Goal: Use online tool/utility: Utilize a website feature to perform a specific function

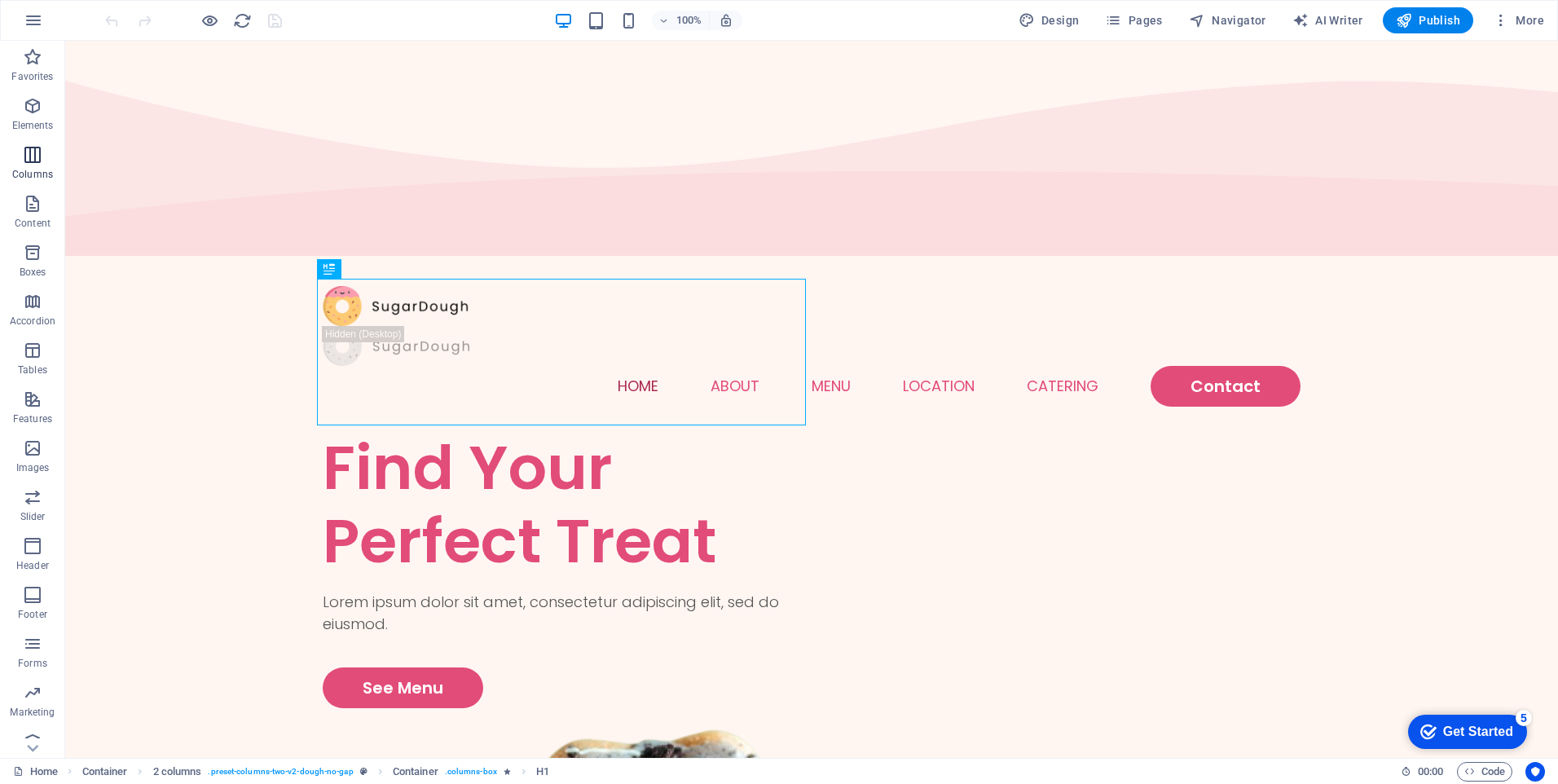
click at [34, 157] on icon "button" at bounding box center [32, 154] width 19 height 19
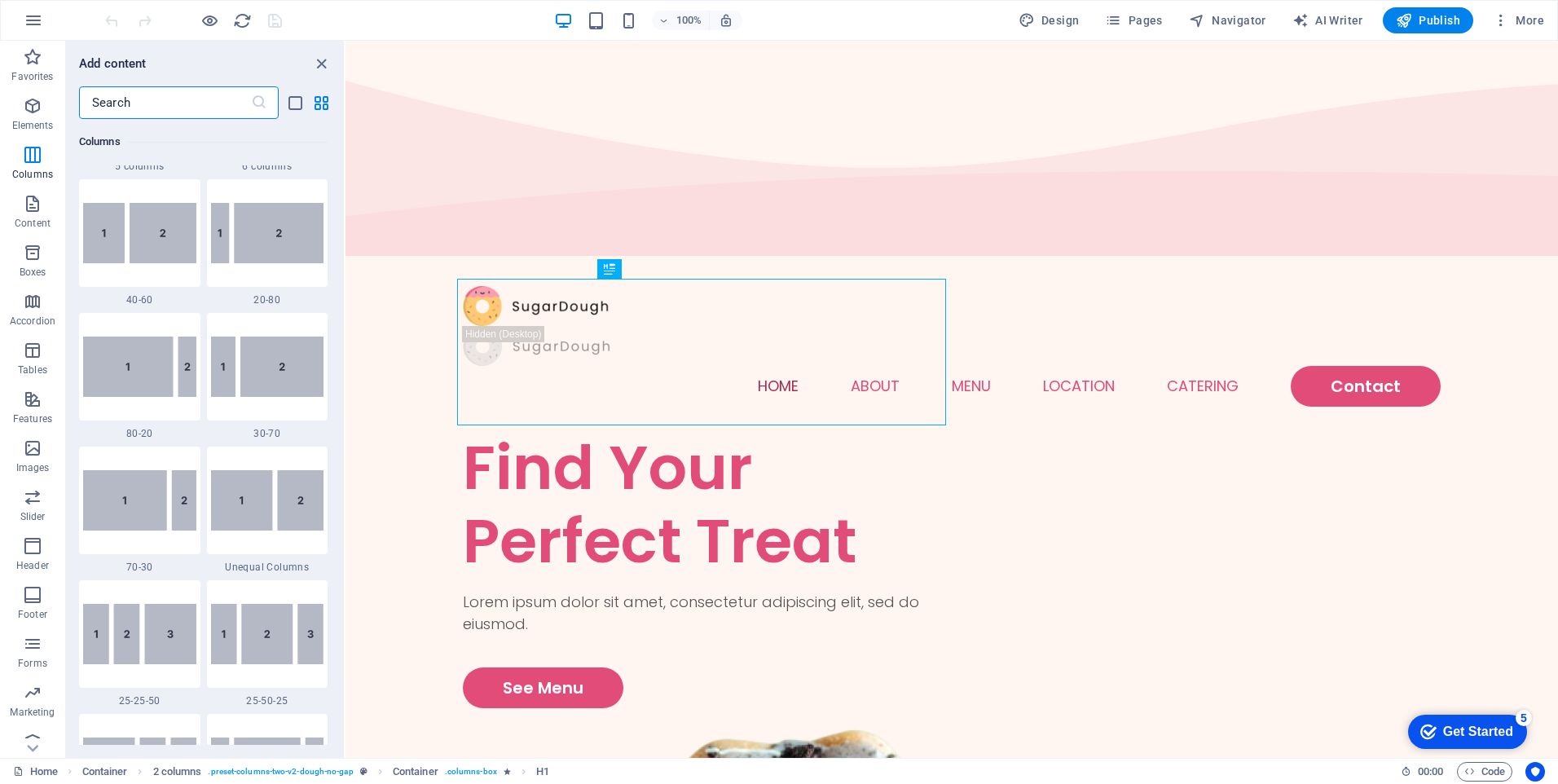
scroll to position [1295, 0]
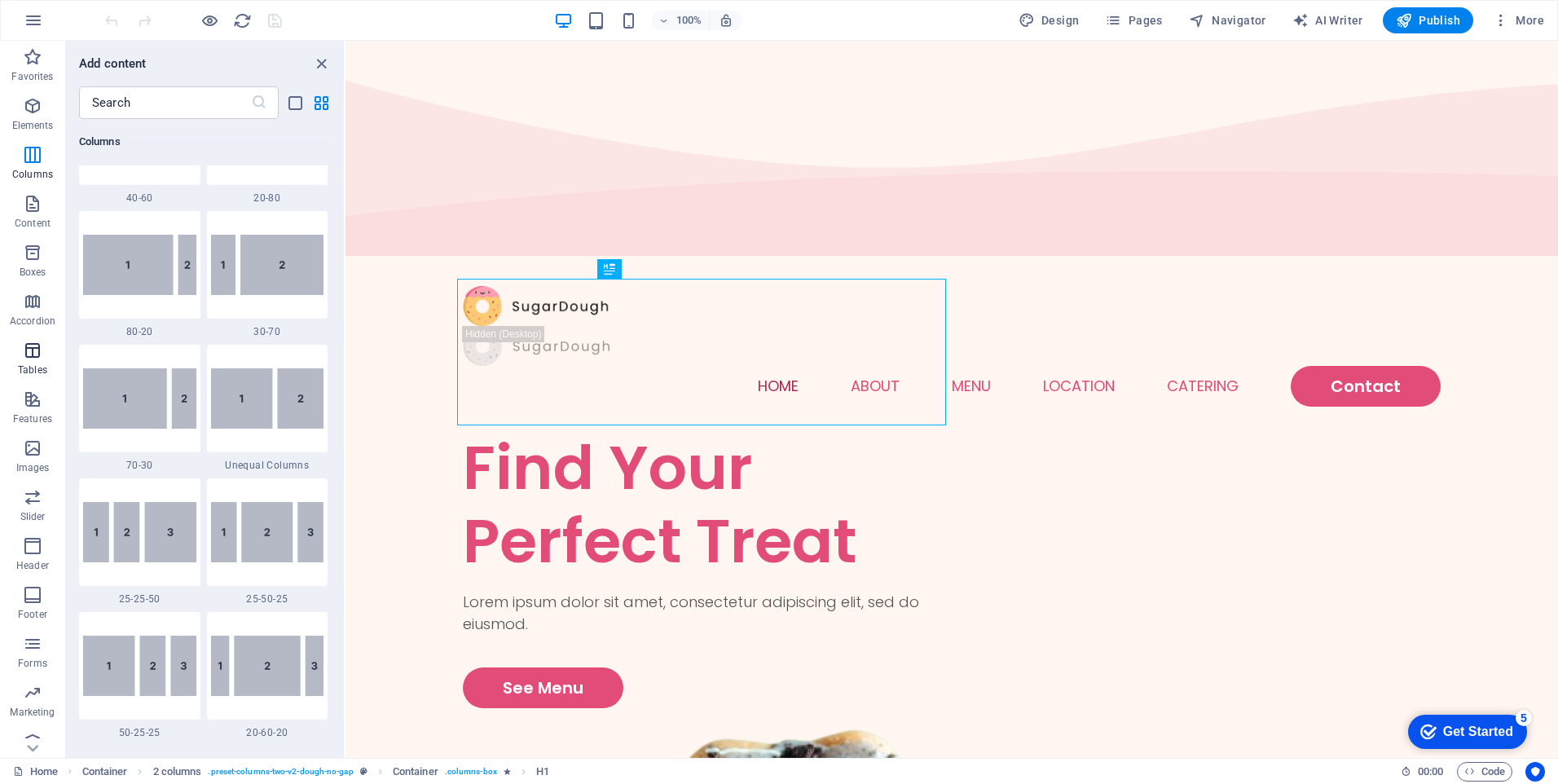
click at [32, 361] on span "Tables" at bounding box center [32, 360] width 65 height 39
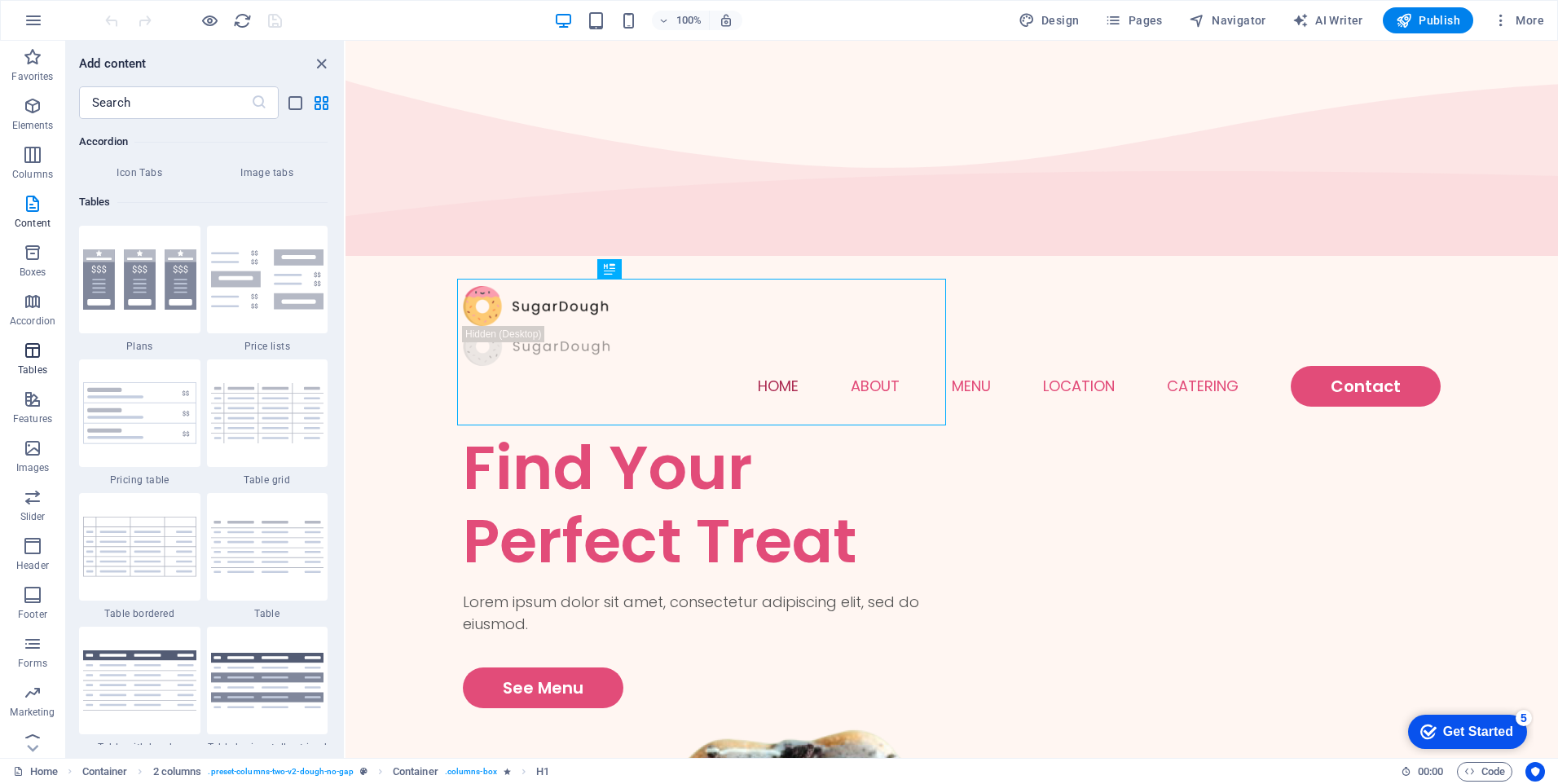
scroll to position [5643, 0]
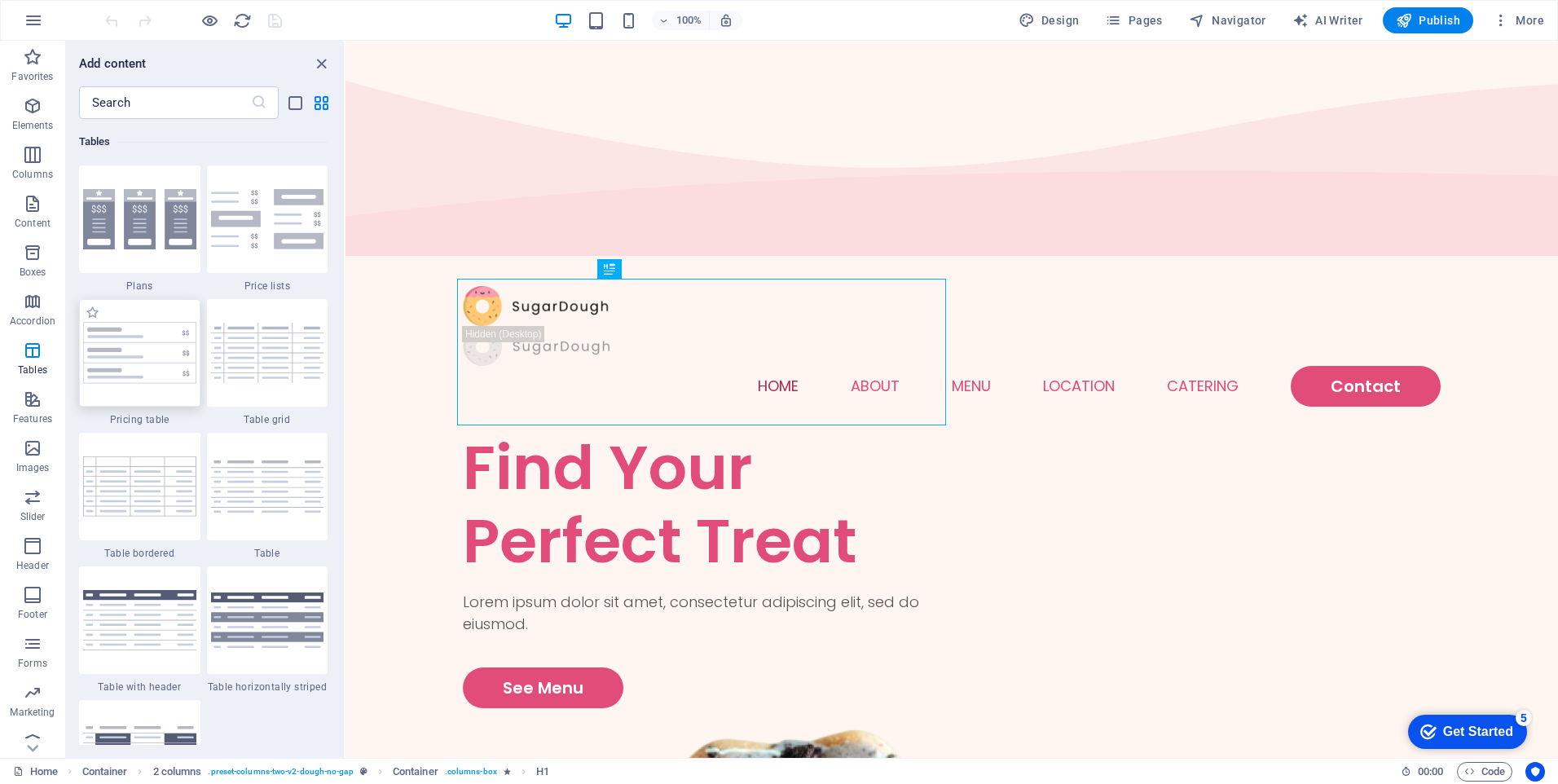
click at [145, 355] on img at bounding box center [139, 352] width 113 height 62
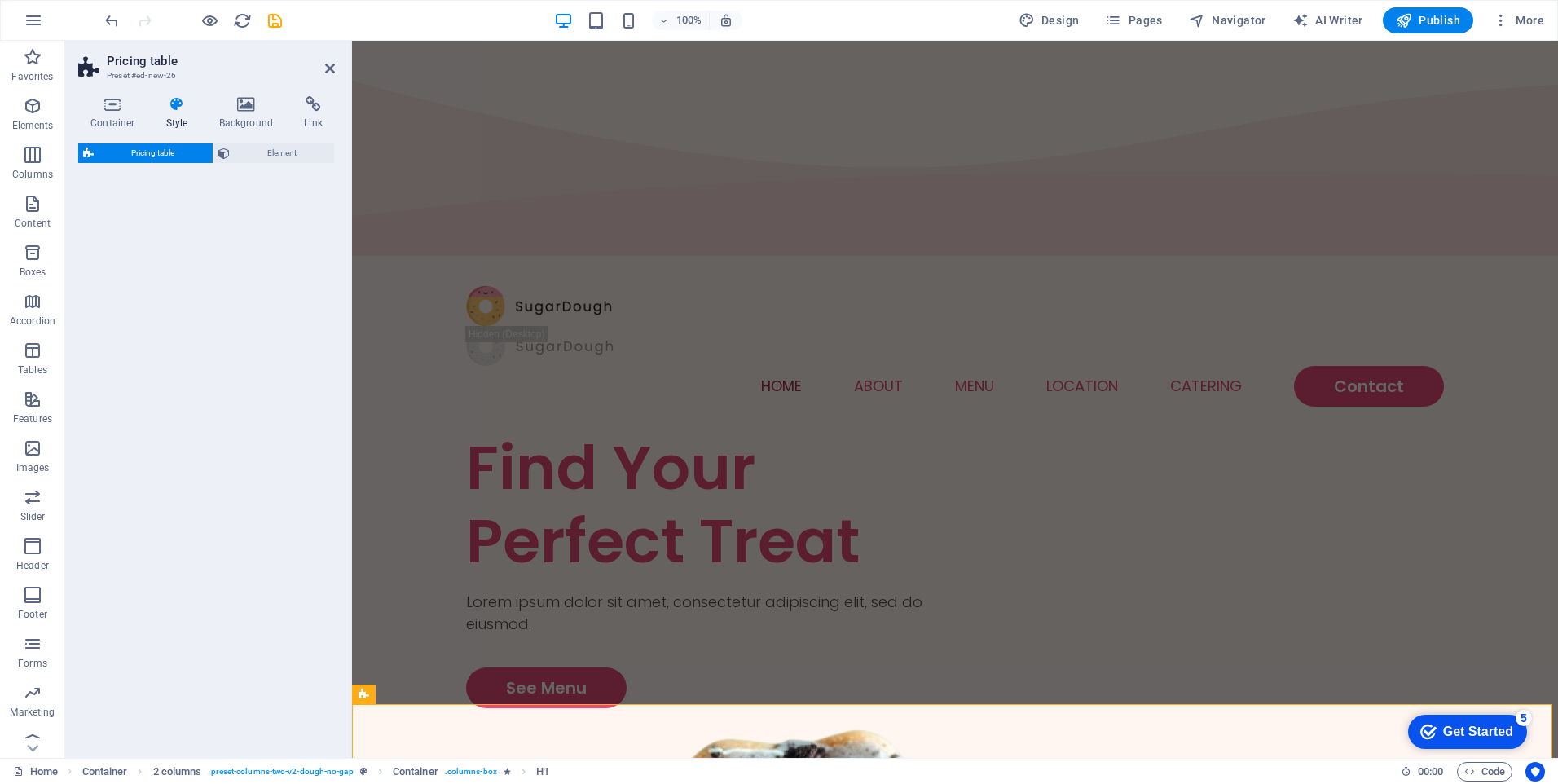
select select "rem"
select select "px"
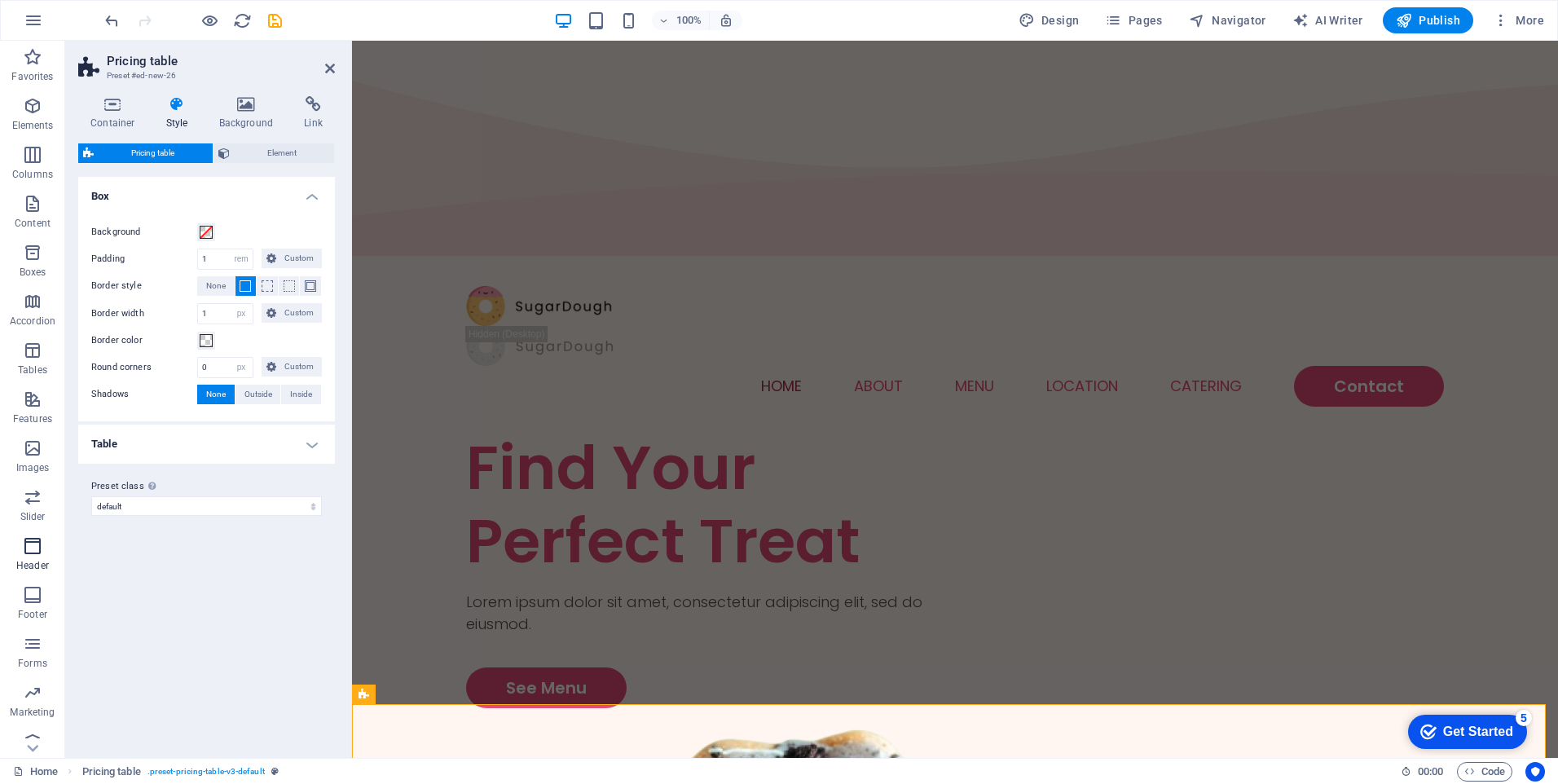
click at [34, 553] on icon "button" at bounding box center [32, 545] width 19 height 19
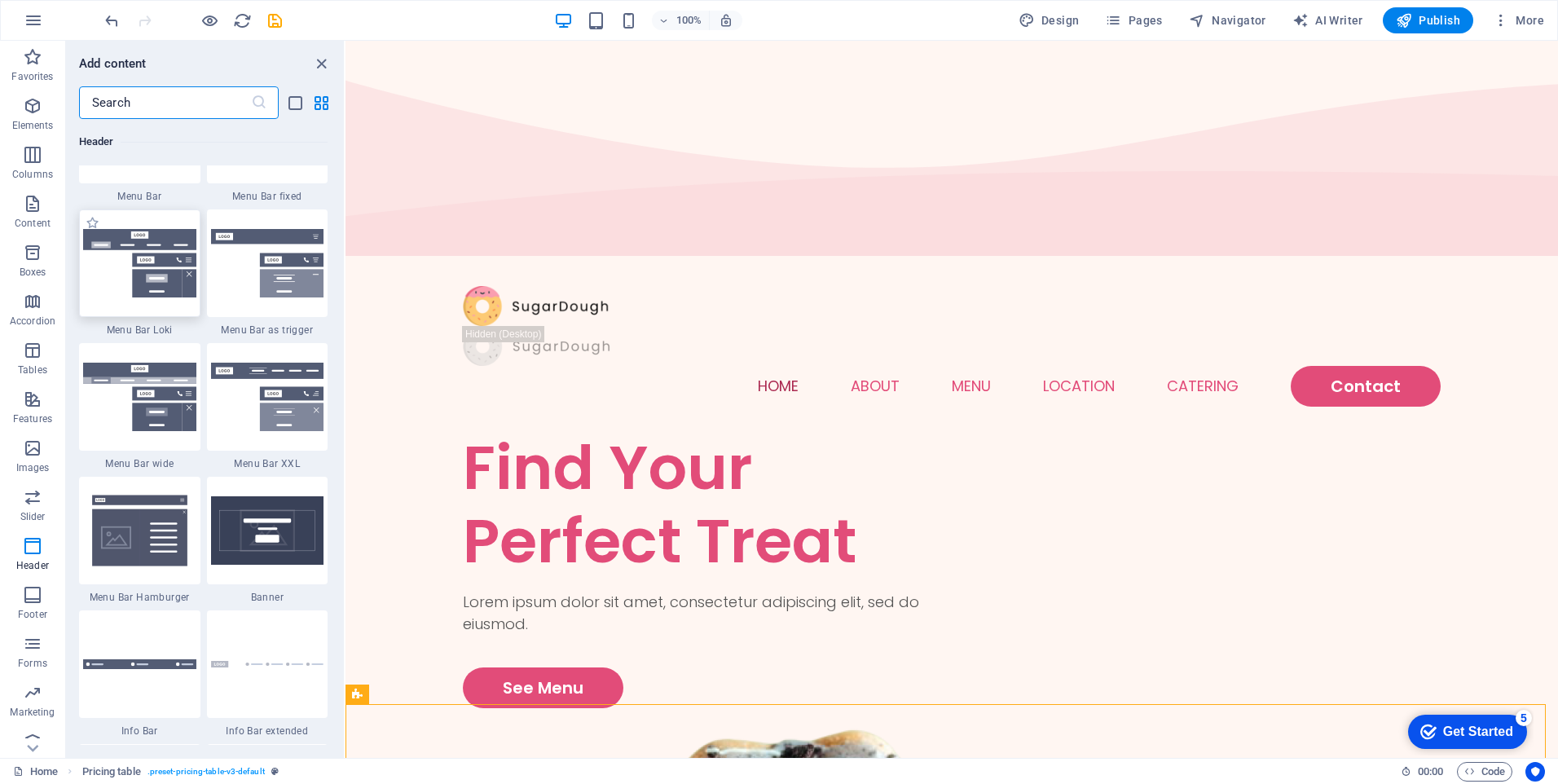
scroll to position [10056, 0]
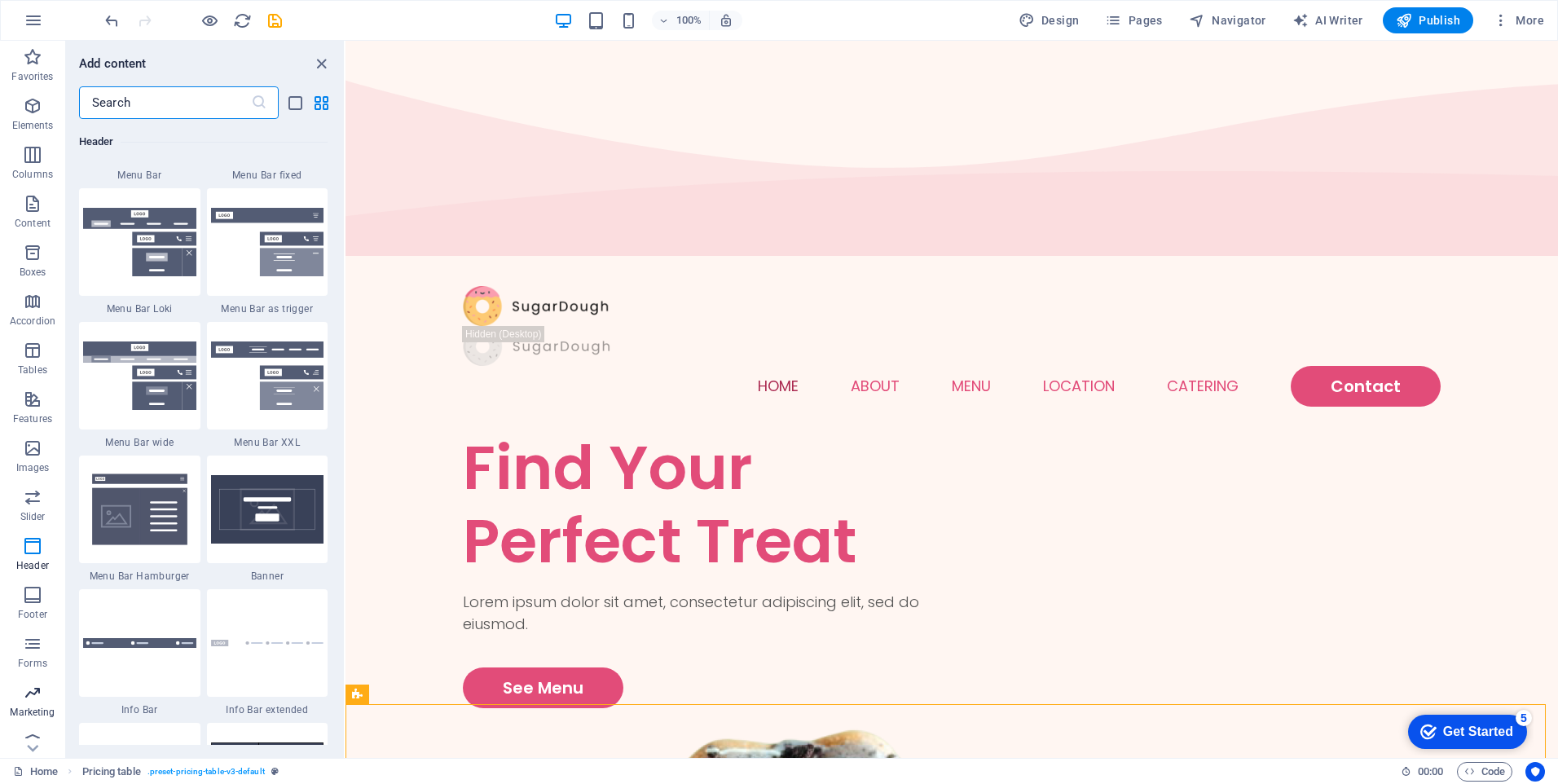
click at [36, 695] on icon "button" at bounding box center [32, 693] width 19 height 19
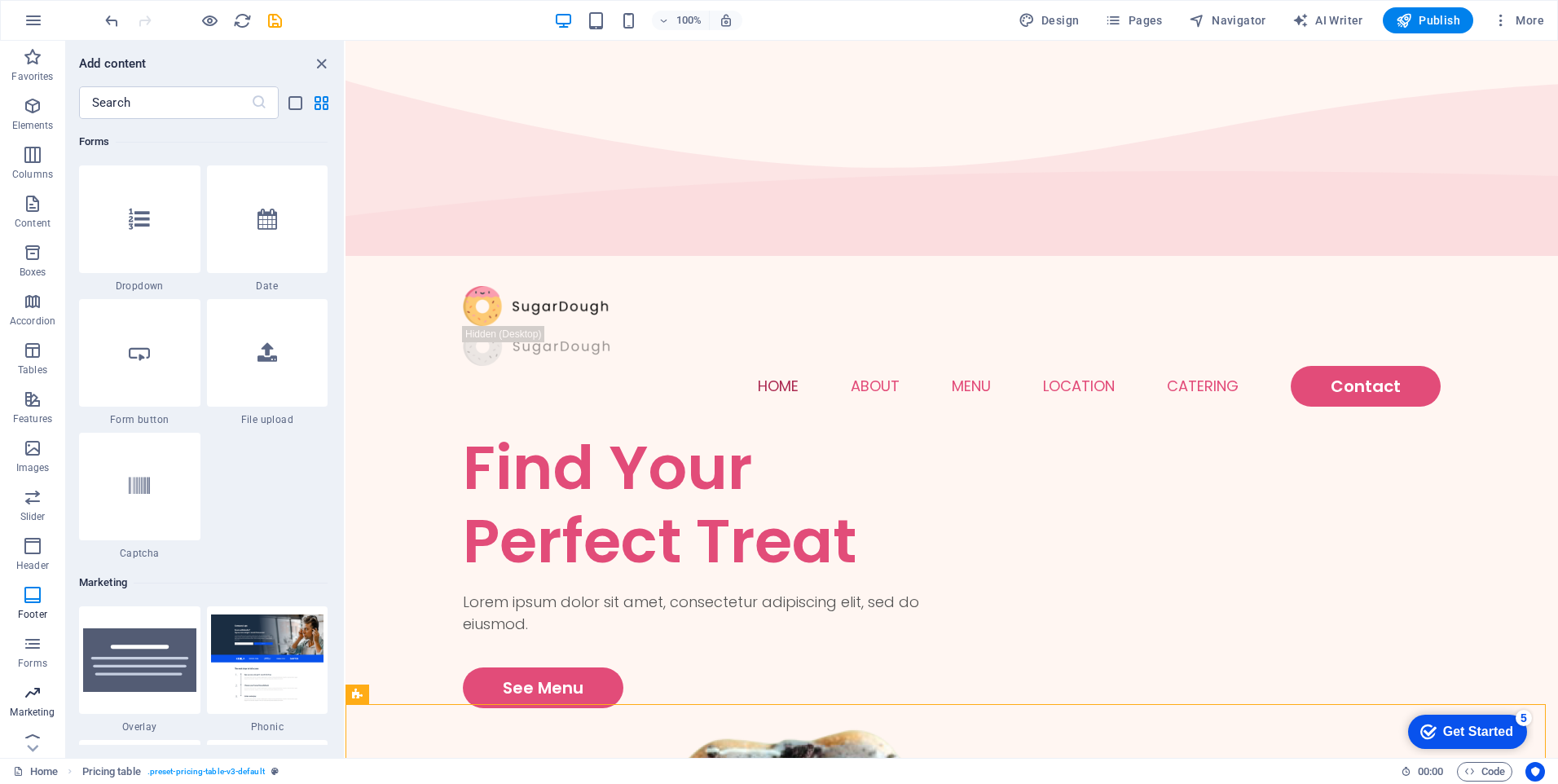
scroll to position [13272, 0]
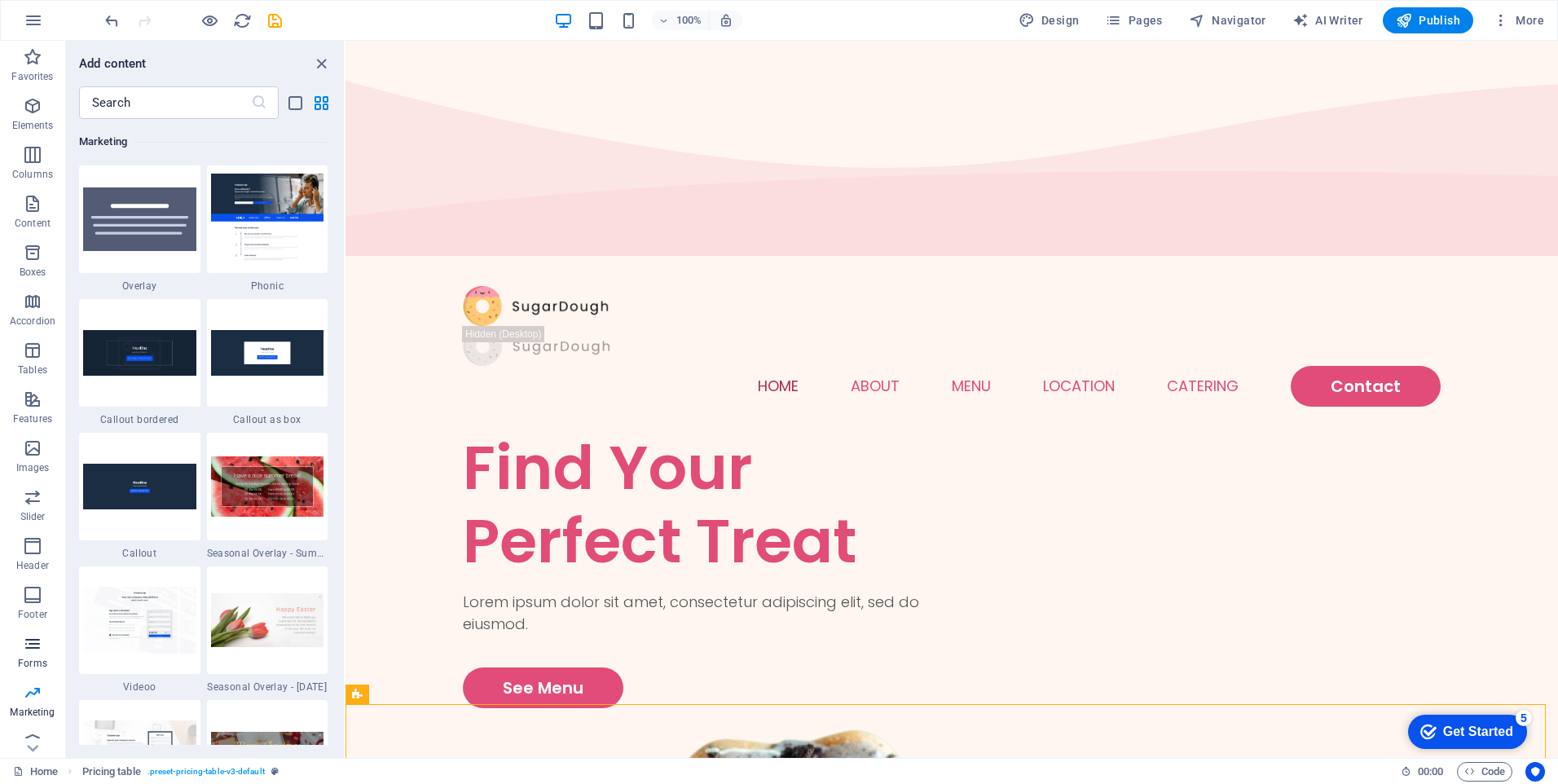
click at [36, 640] on icon "button" at bounding box center [32, 644] width 19 height 19
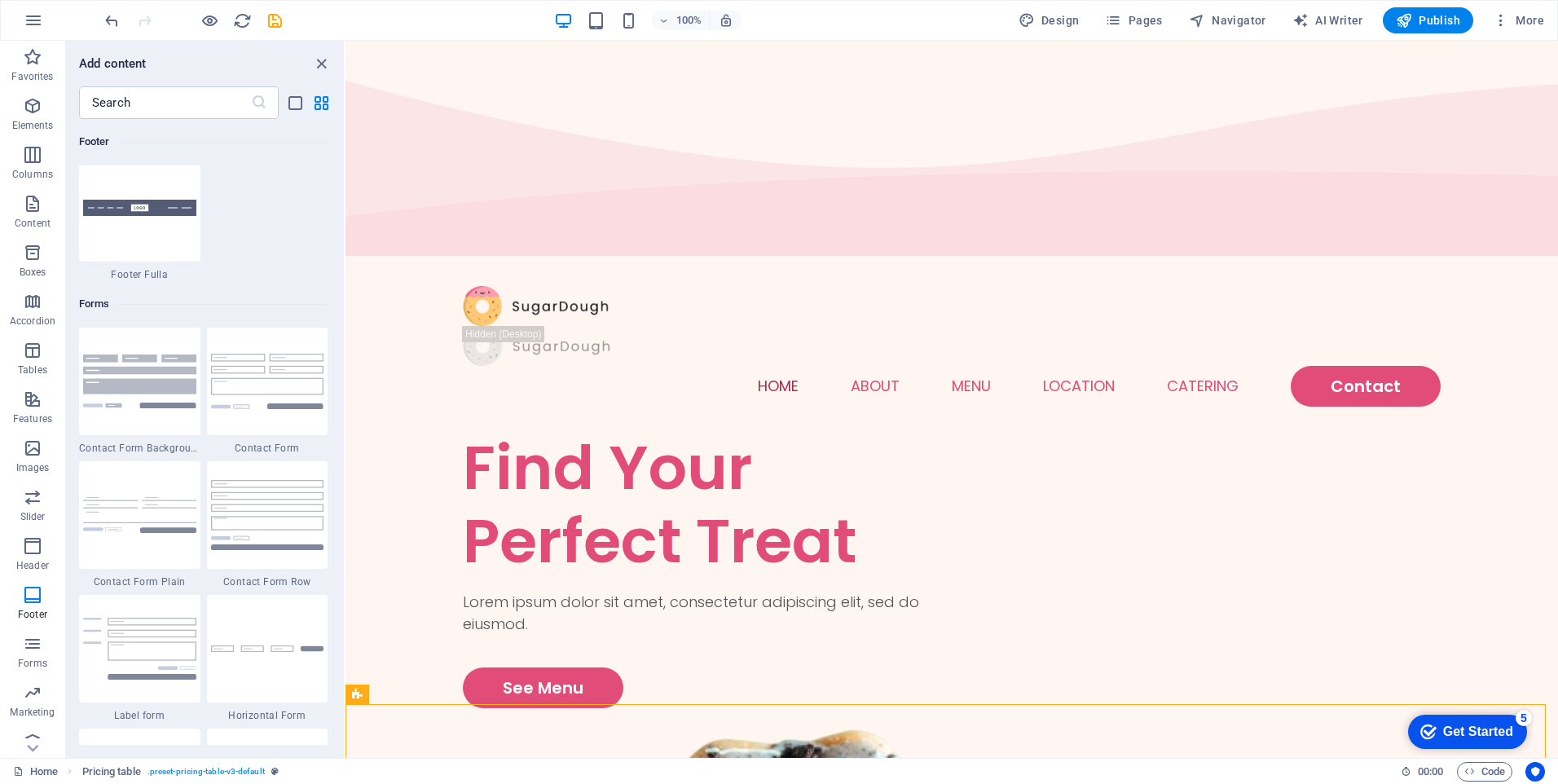
scroll to position [11733, 0]
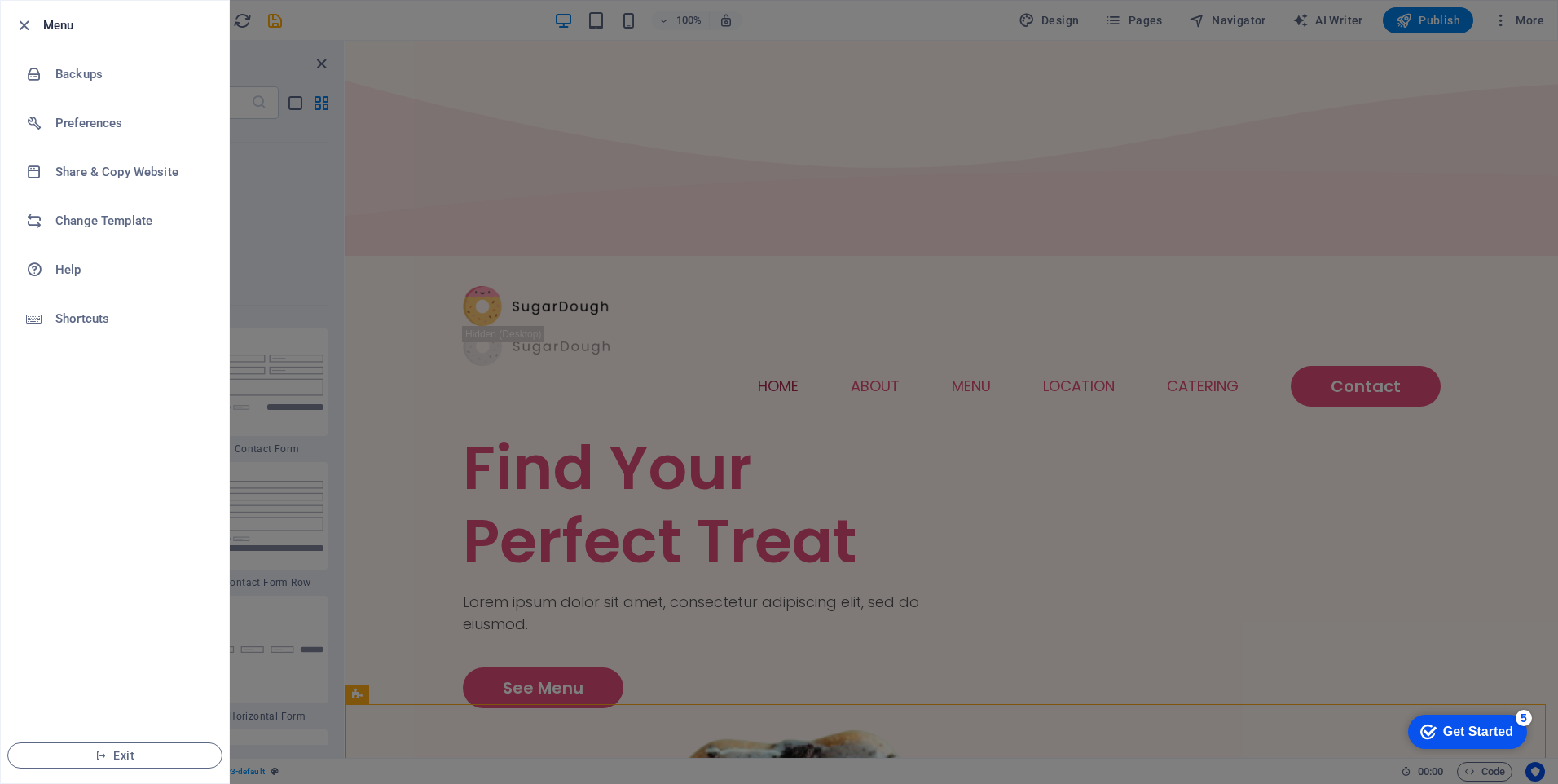
click at [825, 33] on div at bounding box center [779, 392] width 1558 height 784
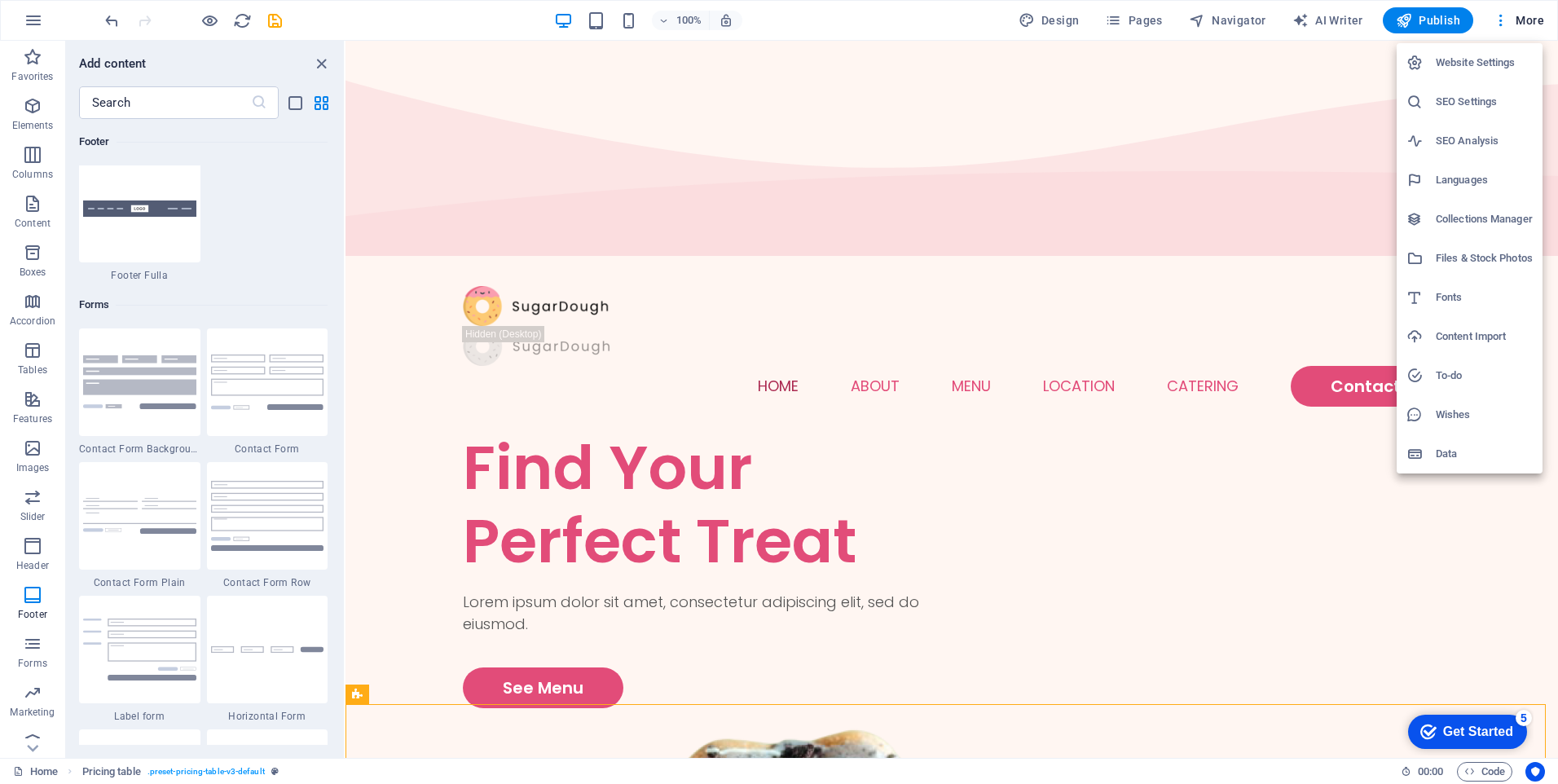
click at [1467, 369] on h6 "To-do" at bounding box center [1484, 375] width 97 height 19
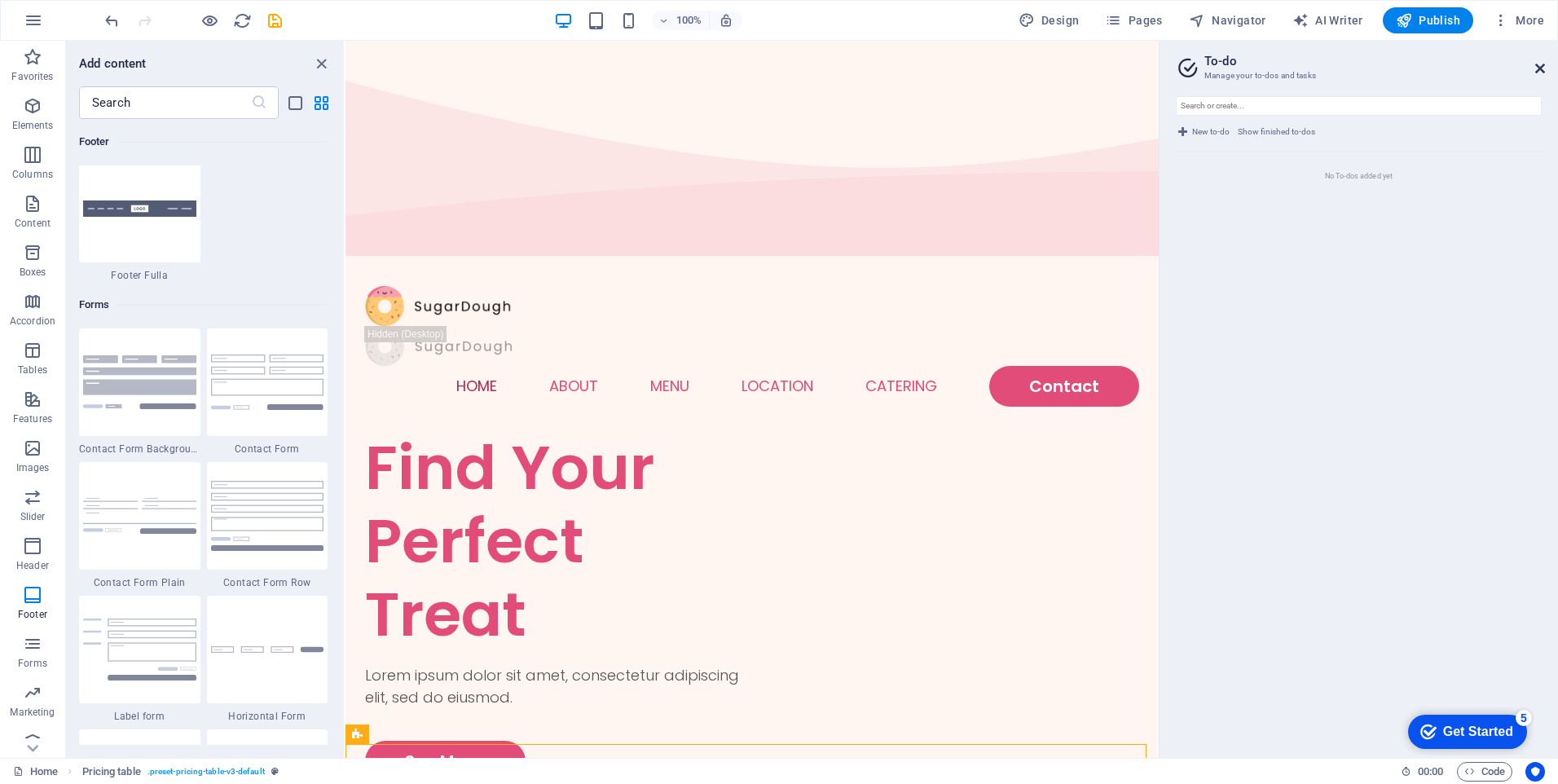
click at [1543, 67] on icon at bounding box center [1540, 68] width 10 height 13
